Goal: Transaction & Acquisition: Purchase product/service

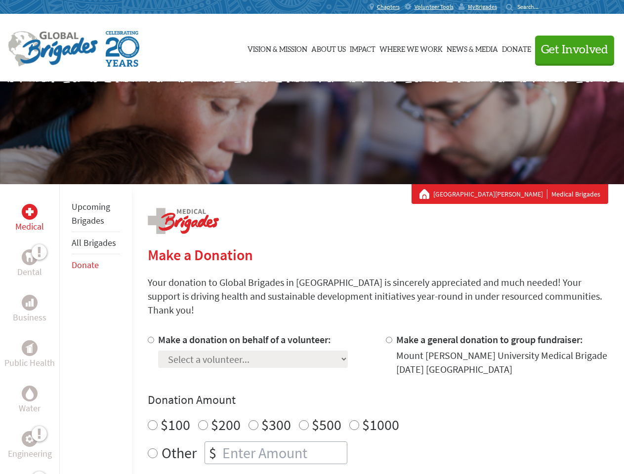
click at [545, 7] on div "Search for:" at bounding box center [525, 7] width 39 height 8
click at [570, 49] on span "Get Involved" at bounding box center [574, 50] width 67 height 12
click at [65, 329] on div "Upcoming Brigades All Brigades Donate" at bounding box center [95, 421] width 73 height 474
click at [377, 396] on div "Donation Amount $100 $200 $300 $500 $1000 Other $" at bounding box center [378, 428] width 460 height 72
click at [150, 337] on input "Make a donation on behalf of a volunteer:" at bounding box center [151, 340] width 6 height 6
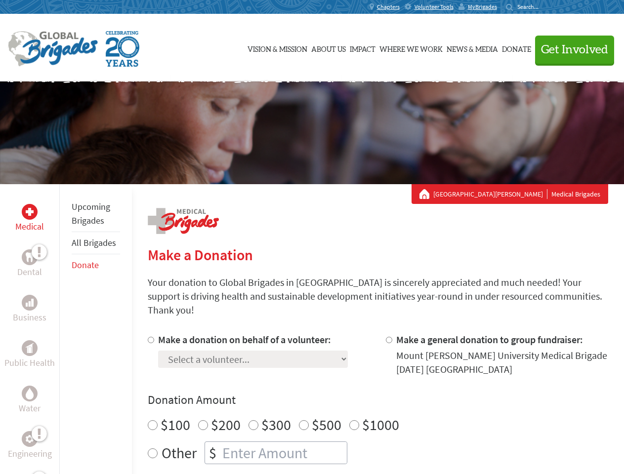
radio input "true"
click at [388, 337] on input "Make a general donation to group fundraiser:" at bounding box center [389, 340] width 6 height 6
radio input "true"
